Goal: Task Accomplishment & Management: Use online tool/utility

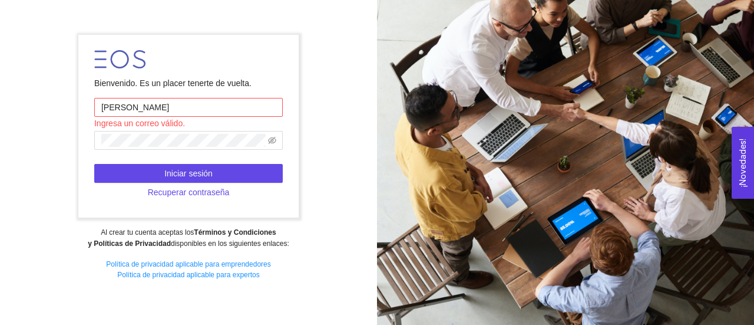
click at [200, 99] on input "[PERSON_NAME]" at bounding box center [188, 107] width 189 height 19
type input "C"
type input "[PERSON_NAME][EMAIL_ADDRESS][DOMAIN_NAME]"
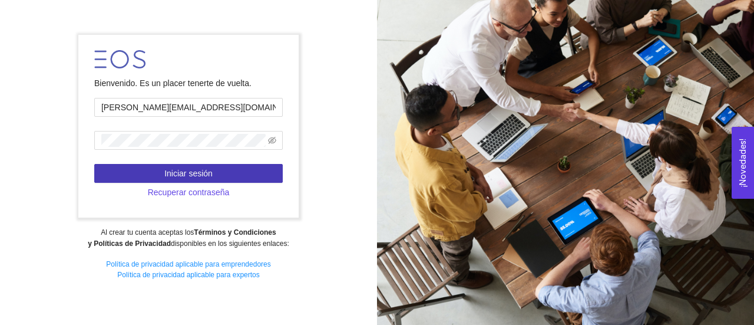
click at [215, 176] on button "Iniciar sesión" at bounding box center [188, 173] width 189 height 19
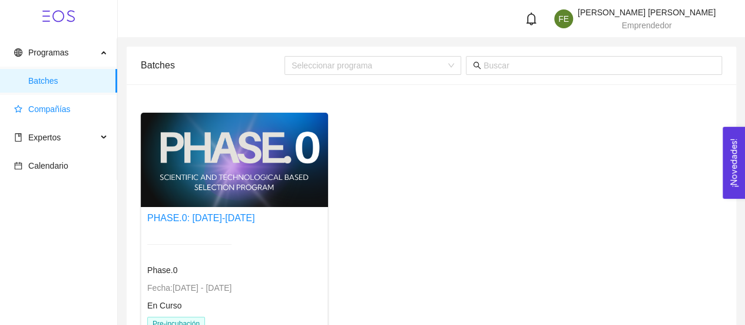
click at [73, 108] on span "Compañías" at bounding box center [61, 109] width 94 height 24
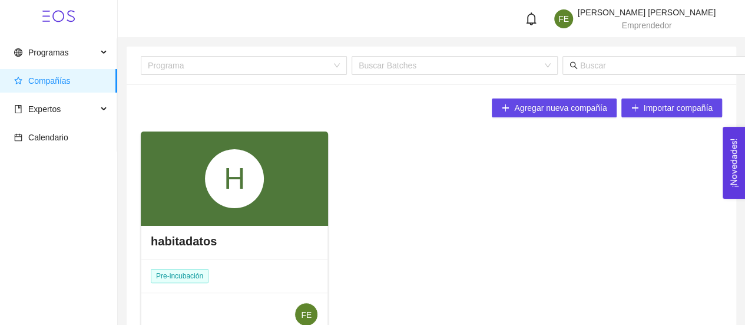
click at [228, 201] on div "H" at bounding box center [234, 178] width 59 height 59
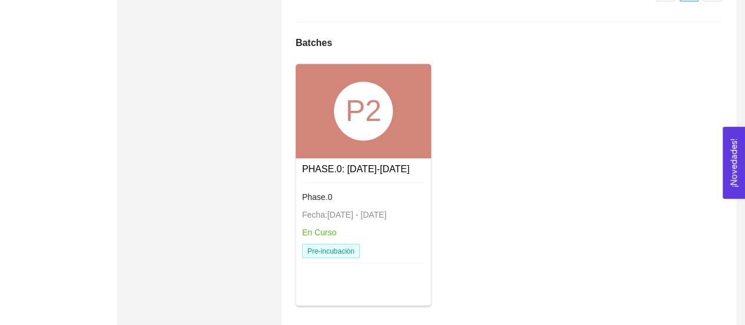
scroll to position [902, 0]
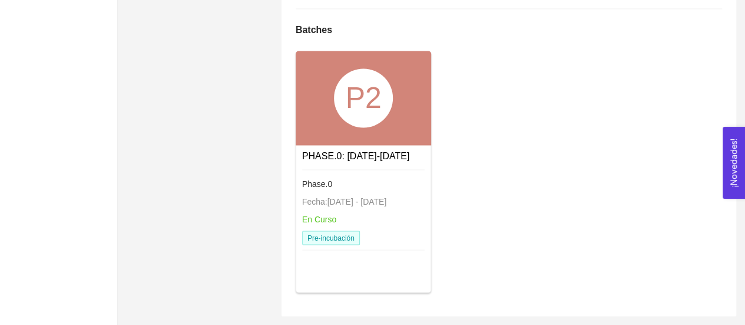
click at [359, 130] on div "P2" at bounding box center [364, 98] width 136 height 94
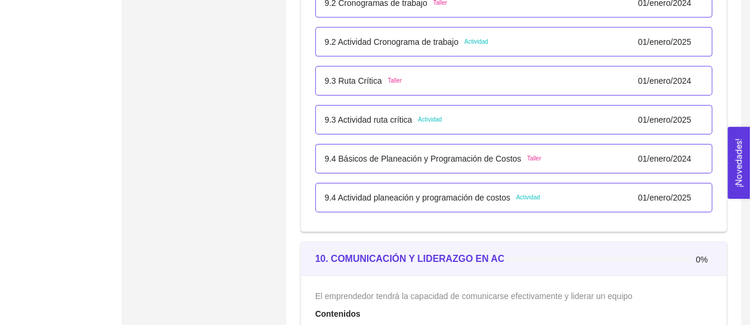
scroll to position [4110, 0]
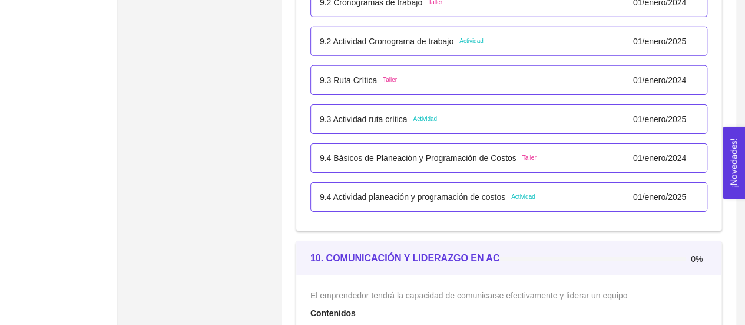
click at [395, 193] on p "9.4 Actividad planeación y programación de costos" at bounding box center [413, 196] width 186 height 13
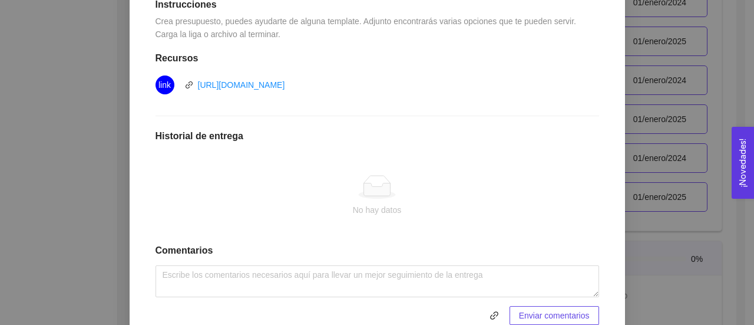
scroll to position [342, 0]
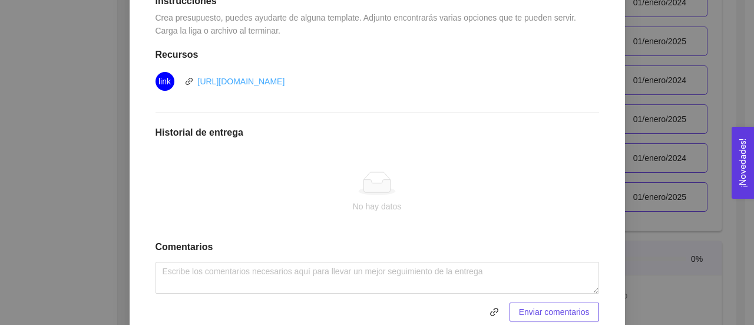
click at [285, 81] on link "[URL][DOMAIN_NAME]" at bounding box center [241, 81] width 87 height 9
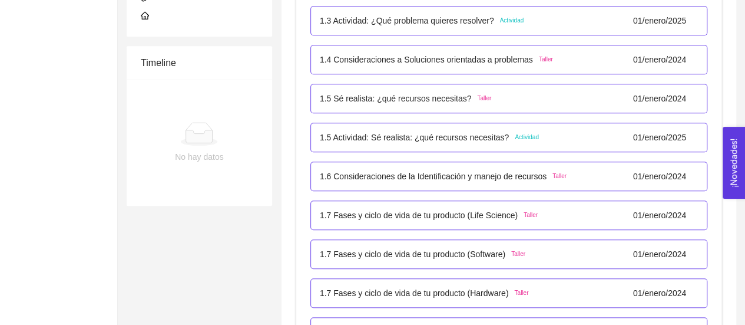
scroll to position [417, 0]
